Goal: Understand process/instructions

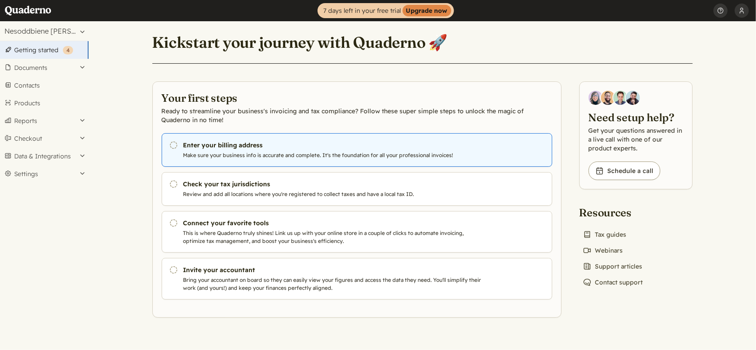
click at [207, 147] on h3 "Enter your billing address" at bounding box center [334, 145] width 302 height 9
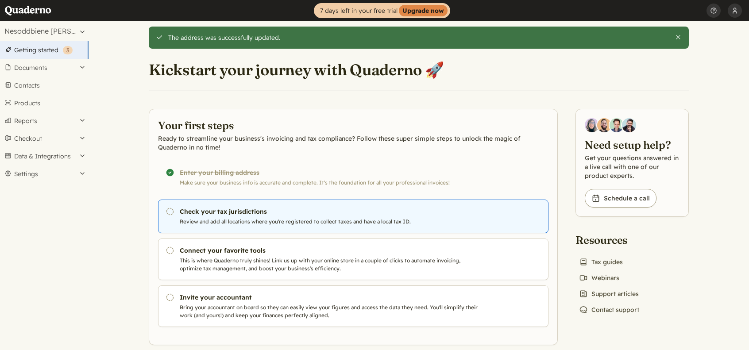
click at [259, 218] on p "Review and add all locations where you're registered to collect taxes and have …" at bounding box center [331, 222] width 302 height 8
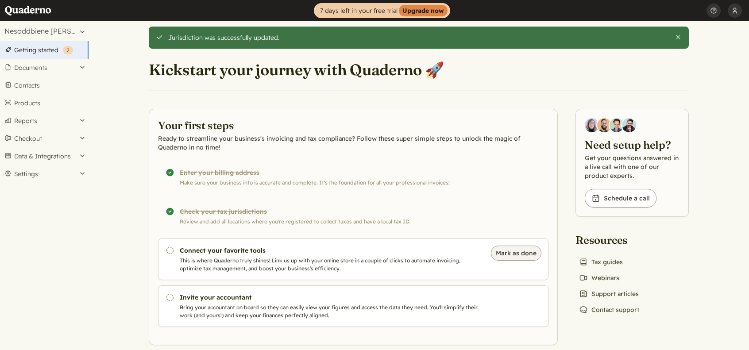
click at [500, 253] on button "Mark as done" at bounding box center [516, 253] width 50 height 15
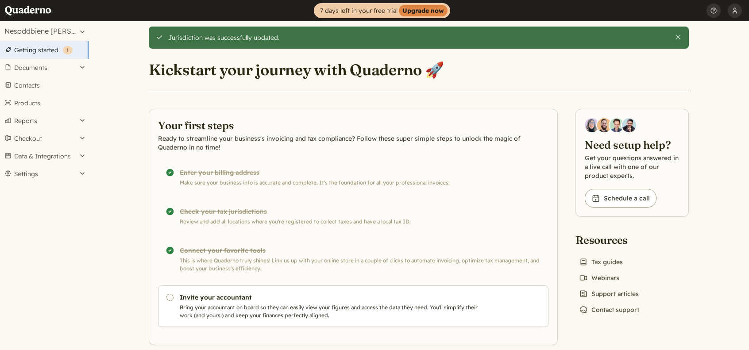
click at [173, 267] on div "#{t('views.getting_started.completed')} Connect your favorite tools This is whe…" at bounding box center [353, 260] width 390 height 42
click at [182, 246] on div "#{t('views.getting_started.completed')} Connect your favorite tools This is whe…" at bounding box center [353, 260] width 390 height 42
click at [179, 251] on div "#{t('views.getting_started.completed')} Connect your favorite tools This is whe…" at bounding box center [353, 260] width 390 height 42
click at [216, 258] on div "Completed! Connect your favorite tools This is where Quaderno truly shines! Lin…" at bounding box center [353, 260] width 390 height 42
drag, startPoint x: 189, startPoint y: 263, endPoint x: 283, endPoint y: 270, distance: 94.1
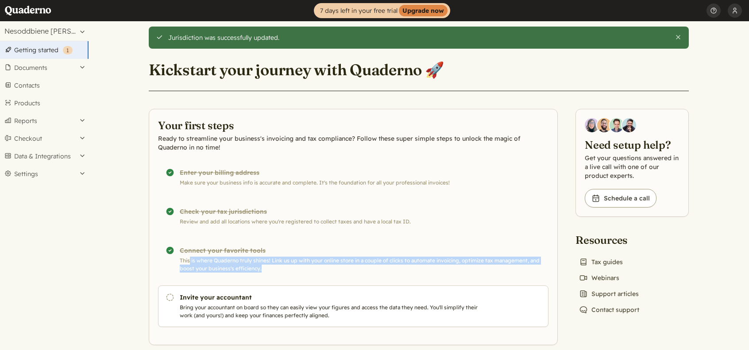
click at [283, 270] on div "Completed! Connect your favorite tools This is where Quaderno truly shines! Lin…" at bounding box center [353, 260] width 390 height 42
click at [230, 268] on div "Completed! Connect your favorite tools This is where Quaderno truly shines! Lin…" at bounding box center [353, 260] width 390 height 42
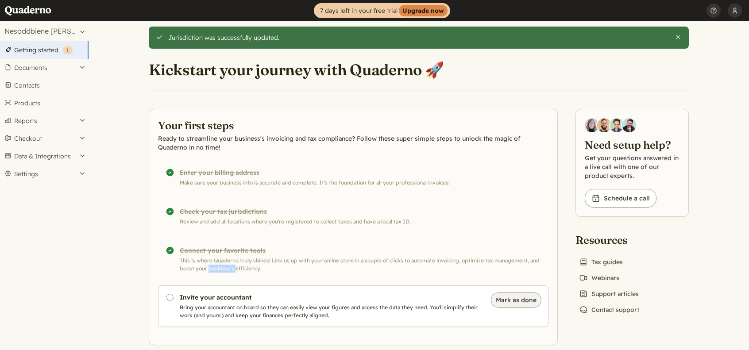
click at [523, 300] on button "Mark as done" at bounding box center [516, 300] width 50 height 15
